Goal: Obtain resource: Obtain resource

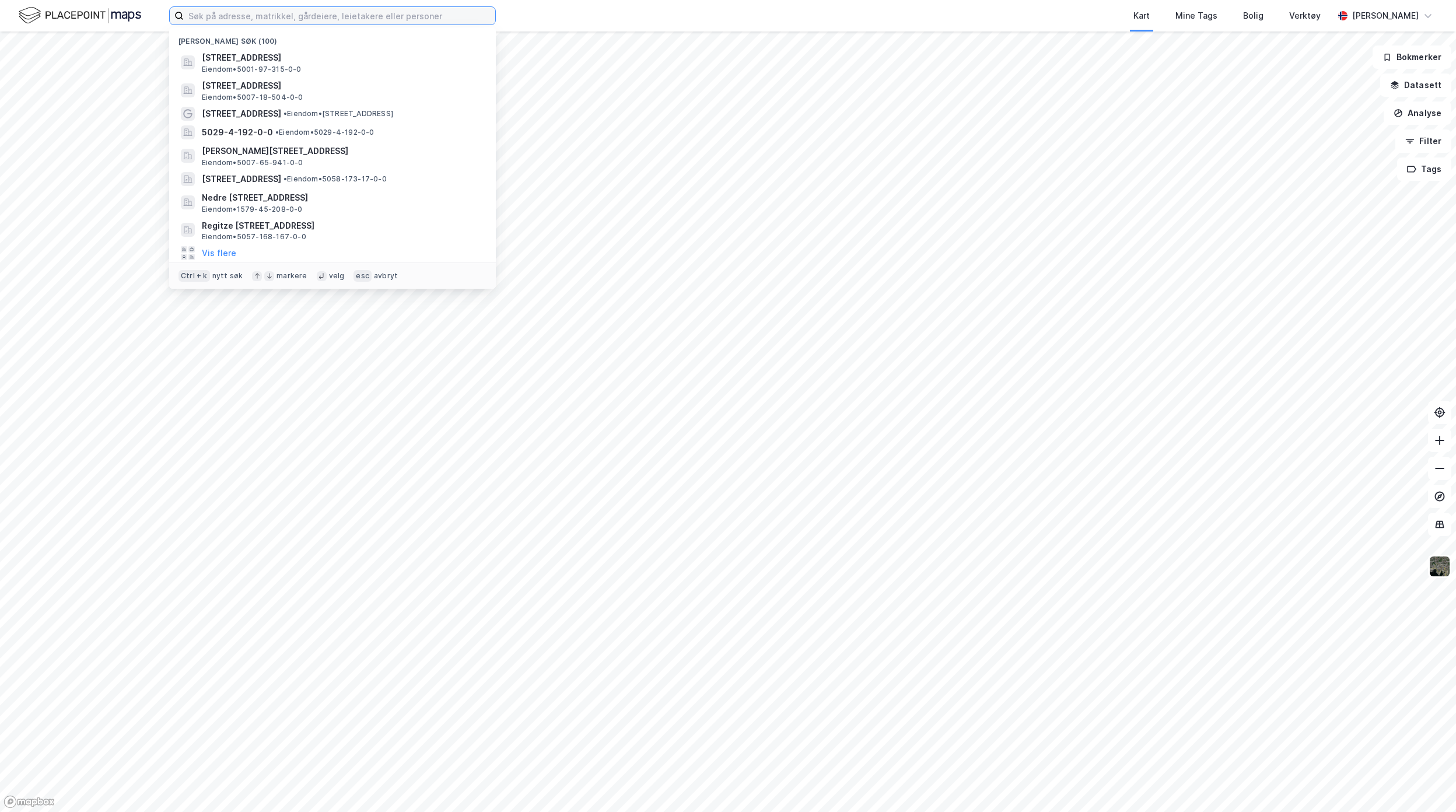
click at [269, 17] on input at bounding box center [339, 15] width 312 height 17
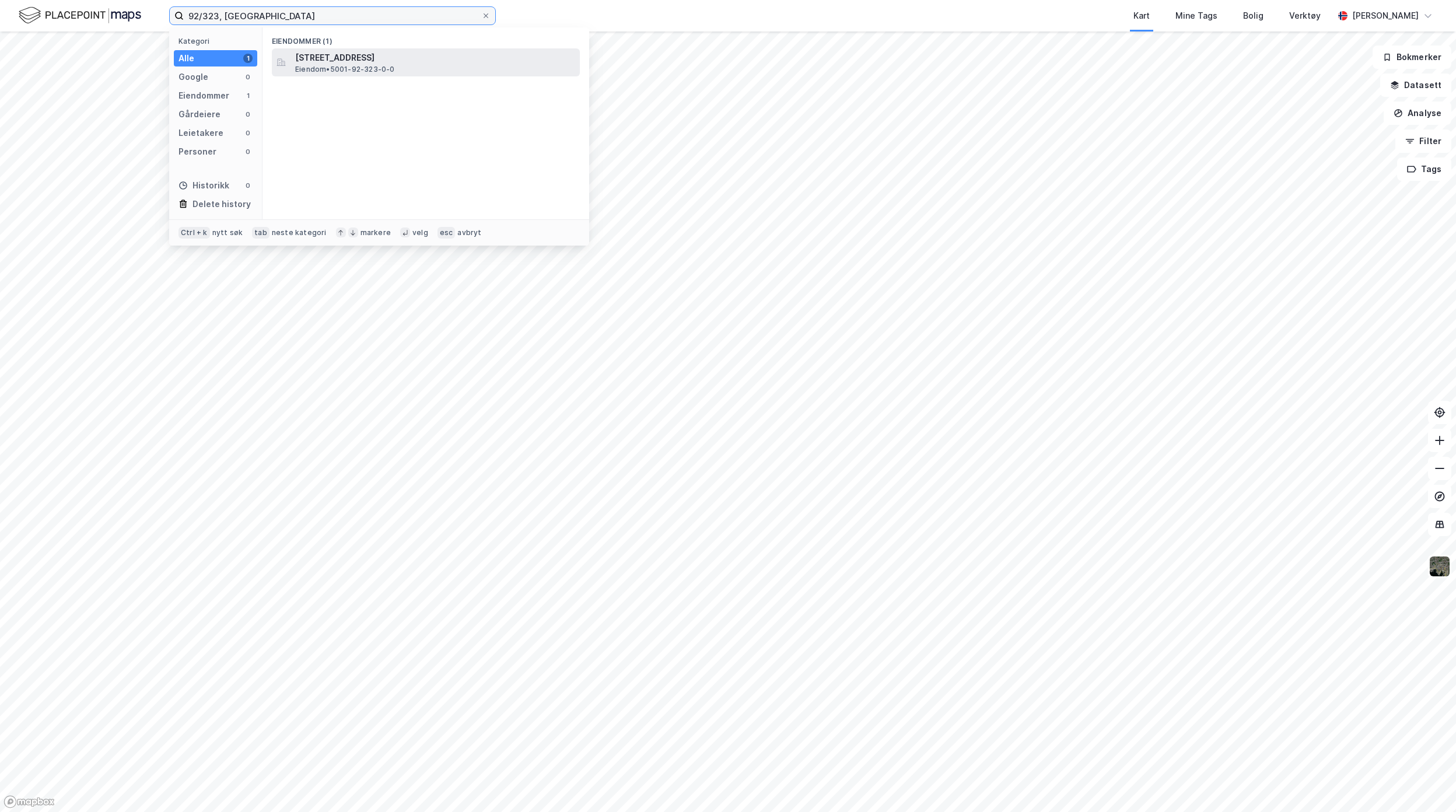
type input "92/323, [GEOGRAPHIC_DATA]"
click at [357, 62] on span "[STREET_ADDRESS]" at bounding box center [435, 58] width 280 height 14
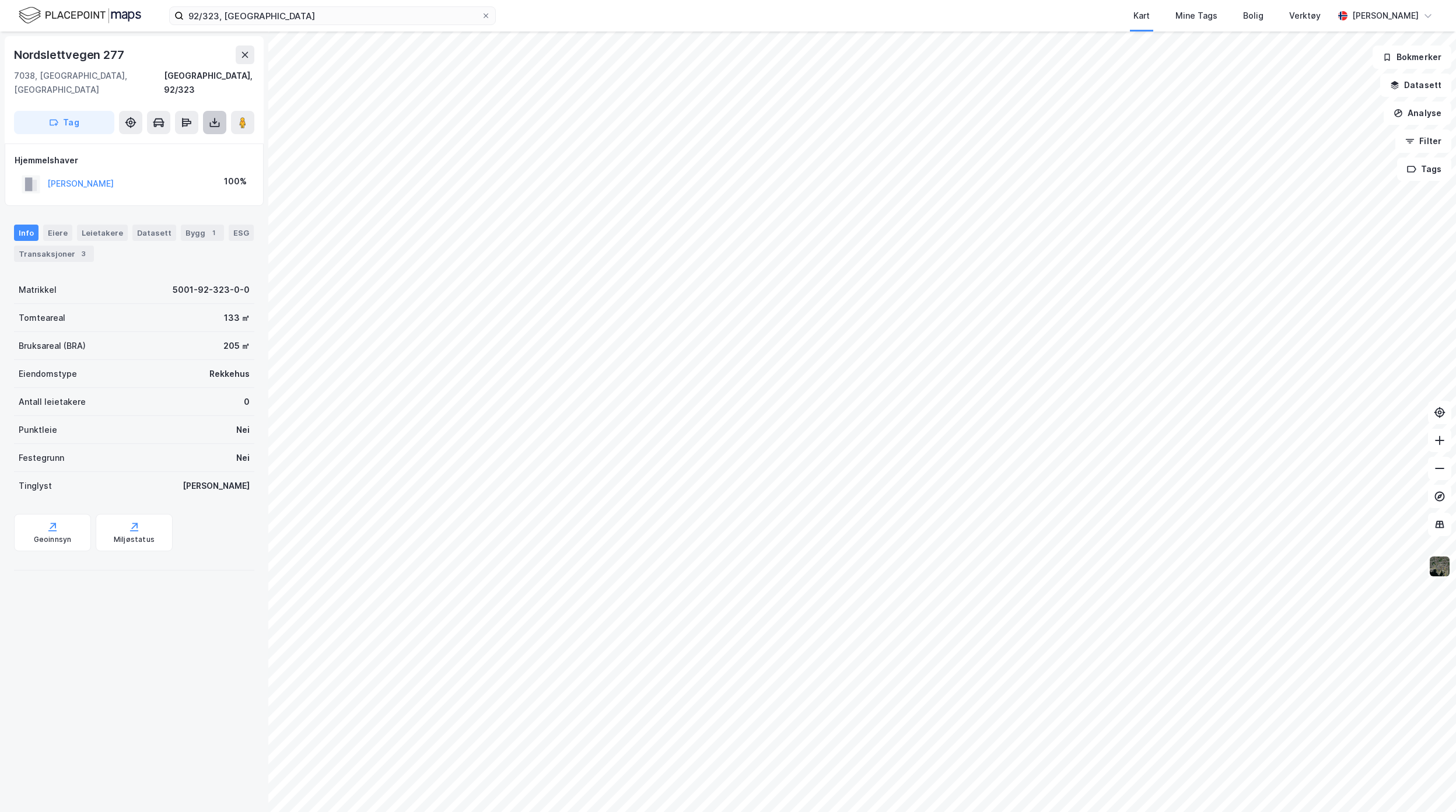
click at [209, 117] on icon at bounding box center [215, 123] width 12 height 12
click at [201, 137] on div "Last ned grunnbok" at bounding box center [164, 146] width 124 height 19
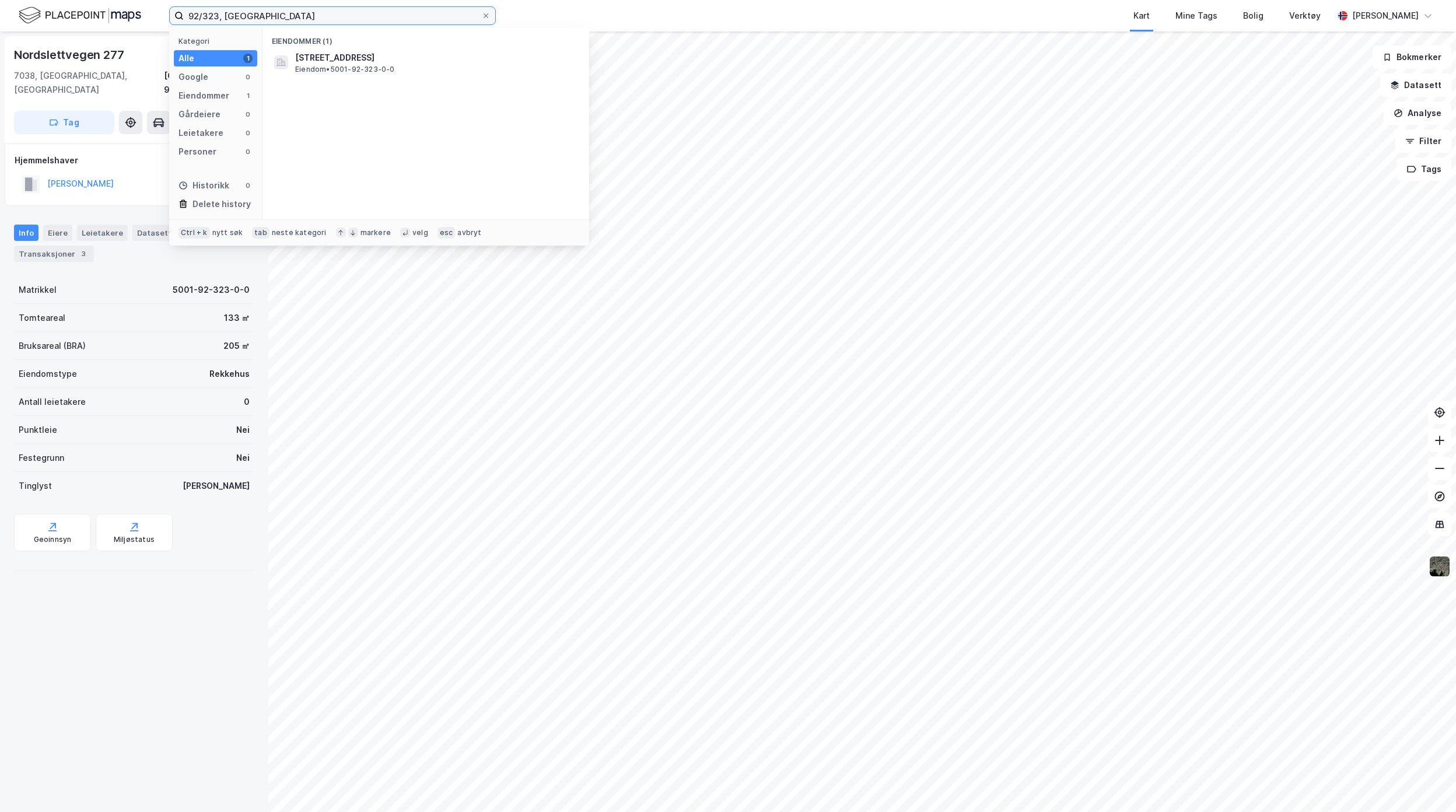
drag, startPoint x: 329, startPoint y: 19, endPoint x: -16, endPoint y: 28, distance: 345.1
click at [0, 28] on html "92/323, [GEOGRAPHIC_DATA] Kategori Alle 1 Google 0 Eiendommer 1 Gårdeiere 0 Lei…" at bounding box center [728, 406] width 1456 height 812
type input "410/399, [GEOGRAPHIC_DATA]"
click at [385, 58] on span "[STREET_ADDRESS]" at bounding box center [435, 58] width 280 height 14
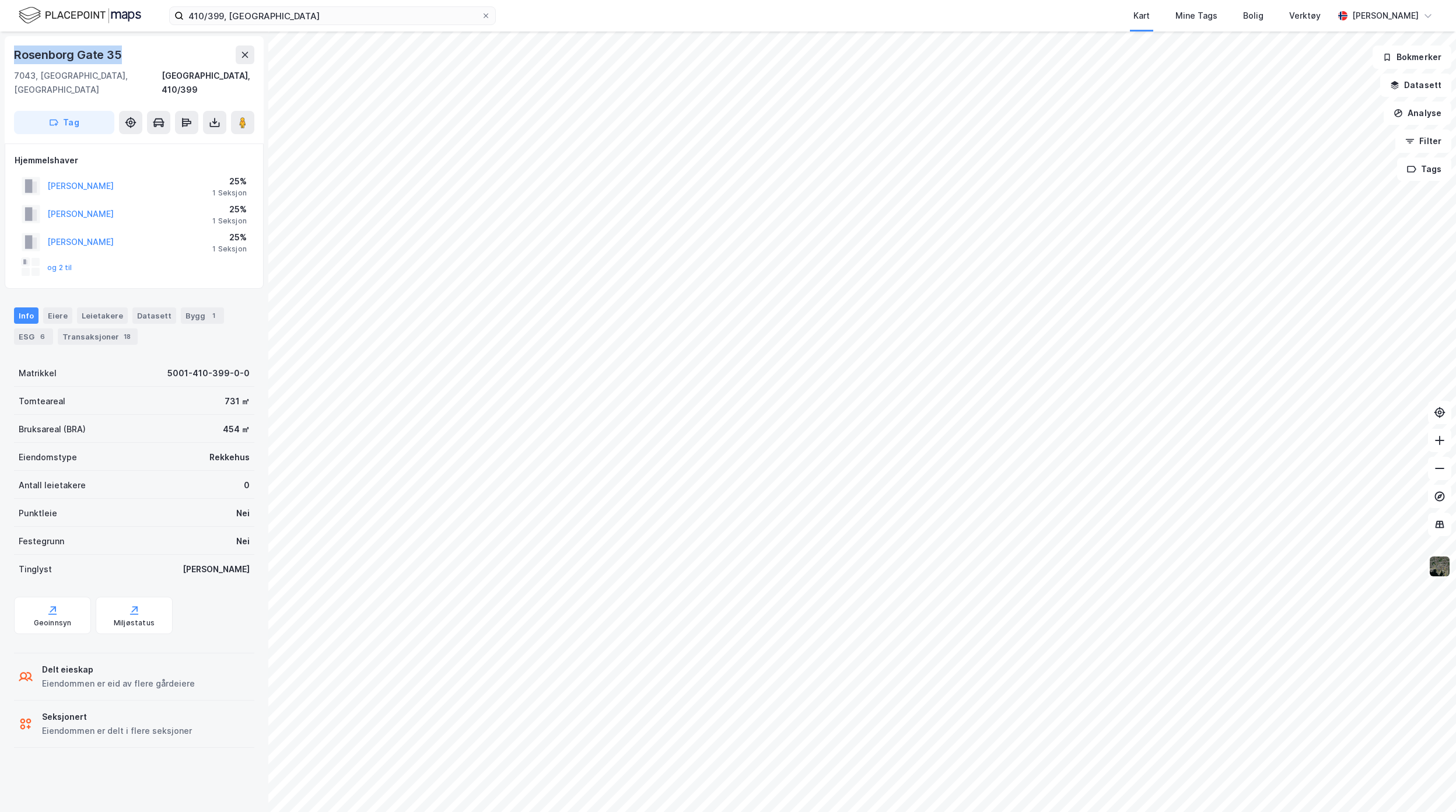
drag, startPoint x: 123, startPoint y: 52, endPoint x: 5, endPoint y: 55, distance: 118.0
click at [5, 55] on div "[STREET_ADDRESS]" at bounding box center [134, 90] width 259 height 108
copy div "Rosenborg Gate 35"
click at [211, 118] on button at bounding box center [214, 122] width 23 height 23
click at [49, 307] on div "Eiere" at bounding box center [58, 315] width 29 height 16
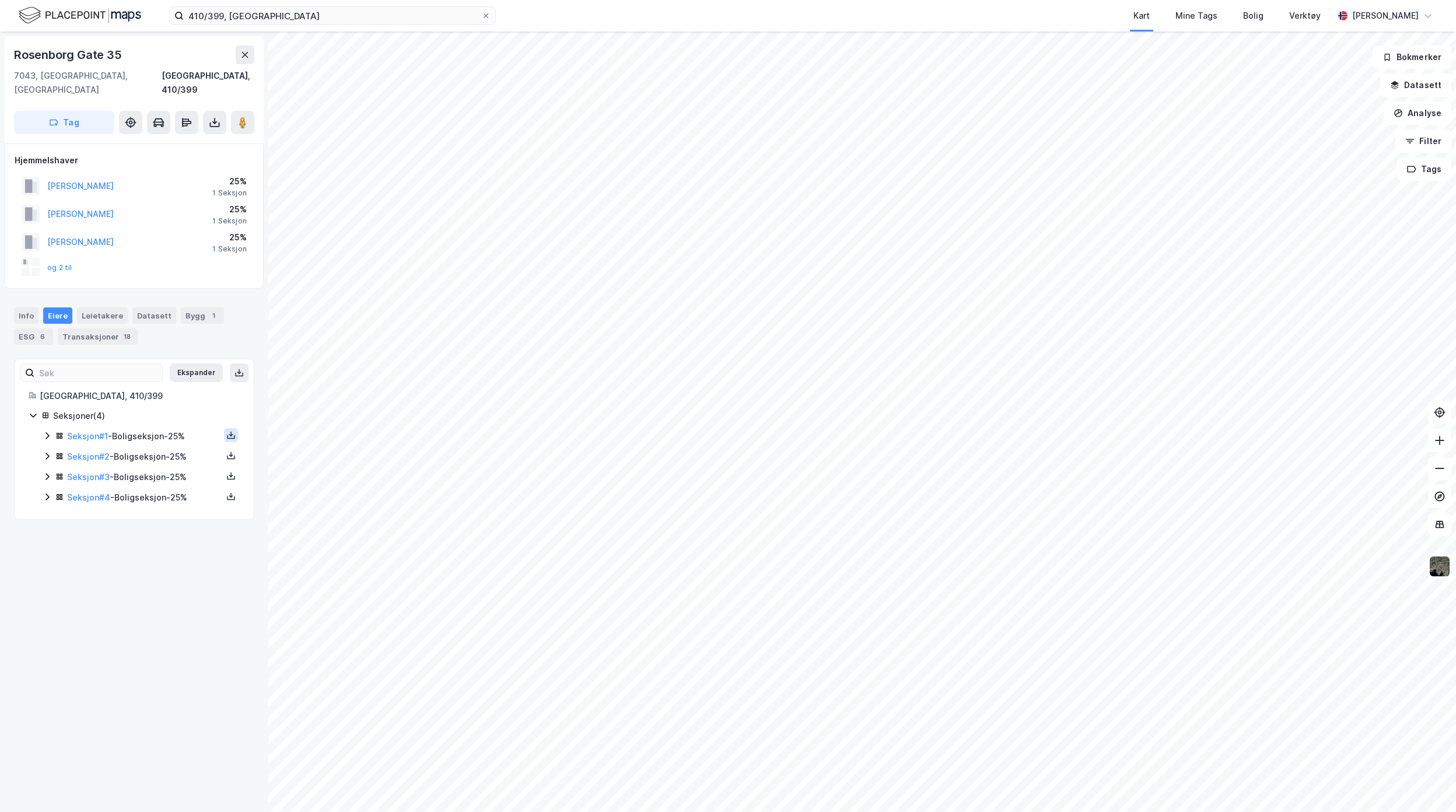
click at [226, 430] on icon at bounding box center [231, 435] width 9 height 9
click at [193, 392] on div "Grunnbok" at bounding box center [167, 400] width 102 height 28
click at [211, 117] on icon at bounding box center [215, 123] width 12 height 12
click at [201, 137] on div "Last ned grunnbok" at bounding box center [164, 146] width 124 height 19
click at [226, 451] on icon at bounding box center [231, 456] width 9 height 9
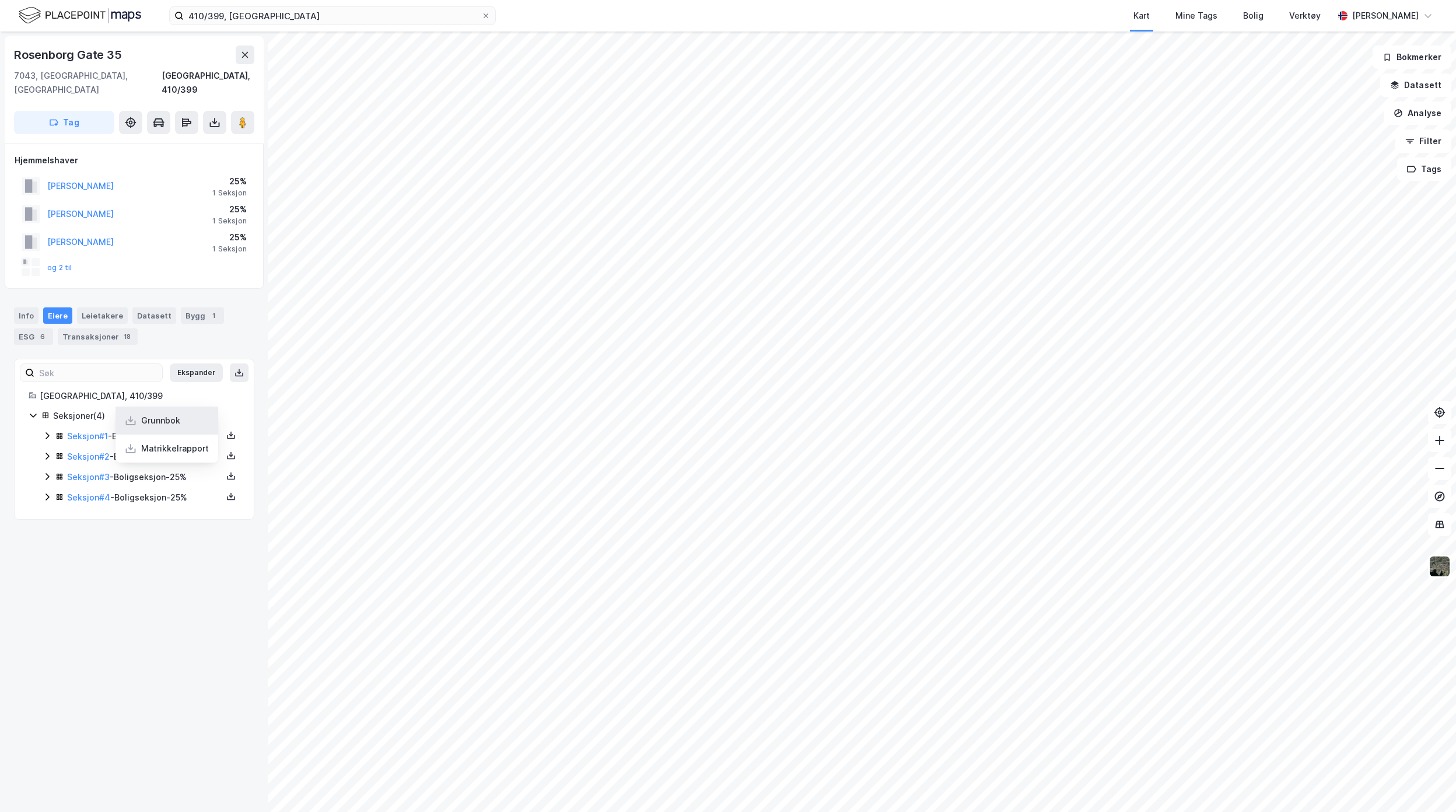
click at [150, 414] on div "Grunnbok" at bounding box center [161, 421] width 39 height 14
click at [226, 471] on icon at bounding box center [231, 476] width 9 height 9
click at [175, 434] on div "Grunnbok" at bounding box center [167, 441] width 102 height 28
click at [226, 492] on icon at bounding box center [231, 496] width 9 height 9
click at [161, 458] on div "Grunnbok" at bounding box center [167, 461] width 102 height 28
